Goal: Task Accomplishment & Management: Manage account settings

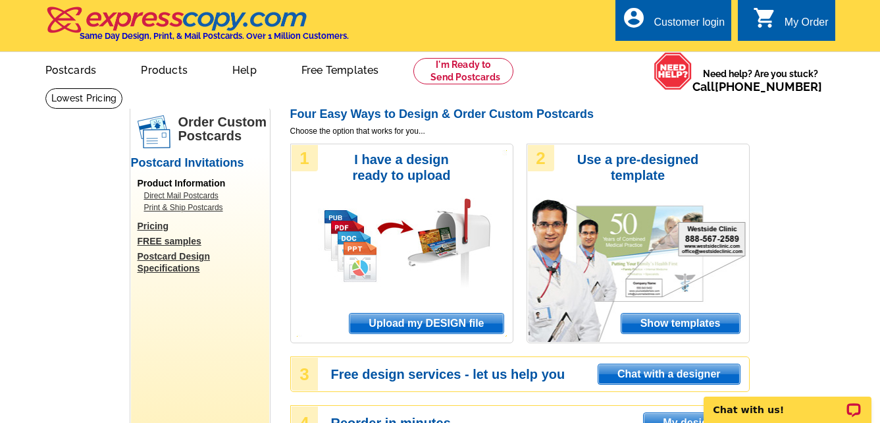
click at [682, 20] on div "Customer login" at bounding box center [689, 25] width 71 height 18
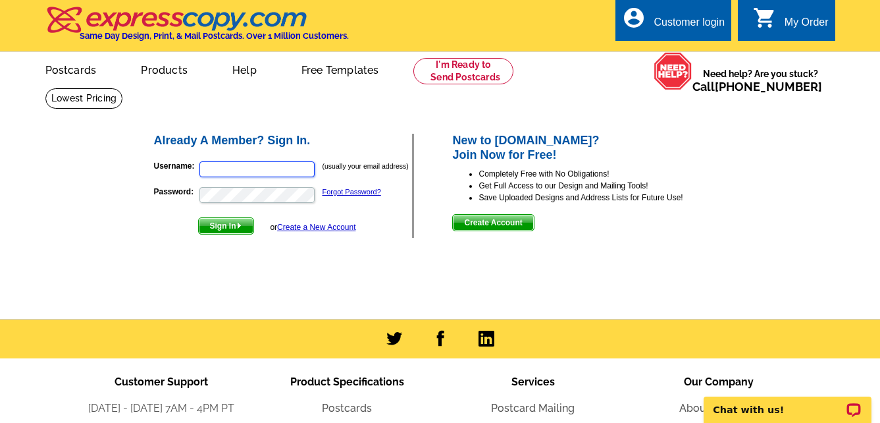
type input "[PERSON_NAME][EMAIL_ADDRESS][DOMAIN_NAME]"
click at [213, 225] on span "Sign In" at bounding box center [226, 226] width 55 height 16
